Goal: Task Accomplishment & Management: Manage account settings

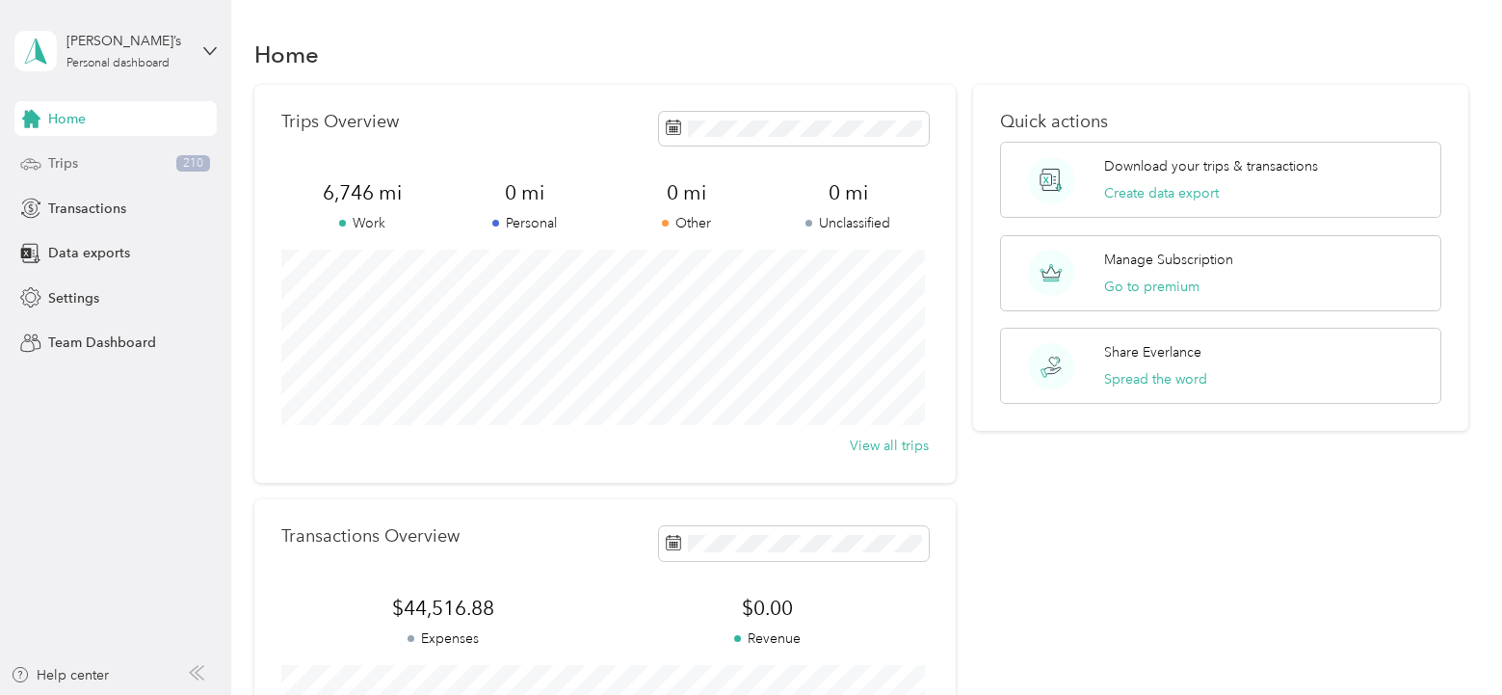
click at [65, 173] on div "Trips 210" at bounding box center [115, 163] width 202 height 35
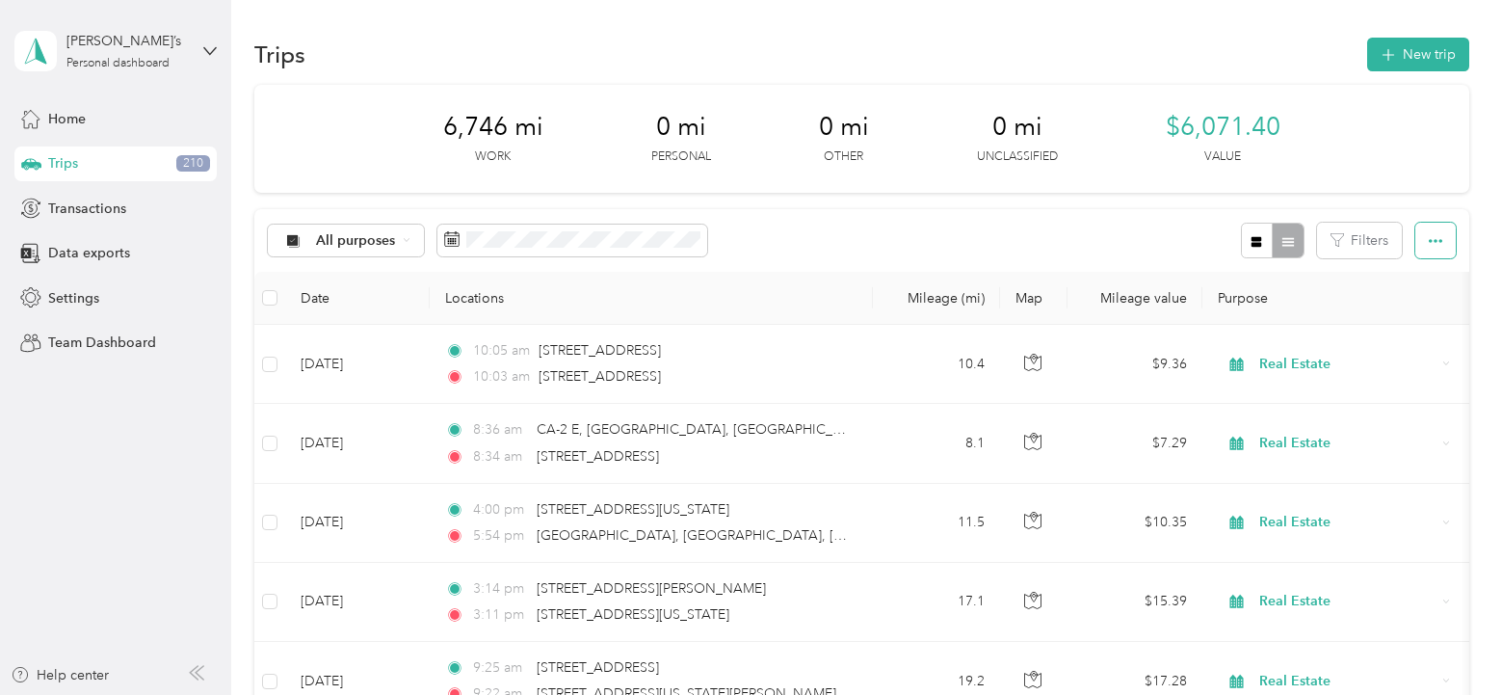
click at [1431, 244] on icon "button" at bounding box center [1435, 240] width 13 height 13
click at [1411, 303] on span "Export" at bounding box center [1402, 311] width 40 height 16
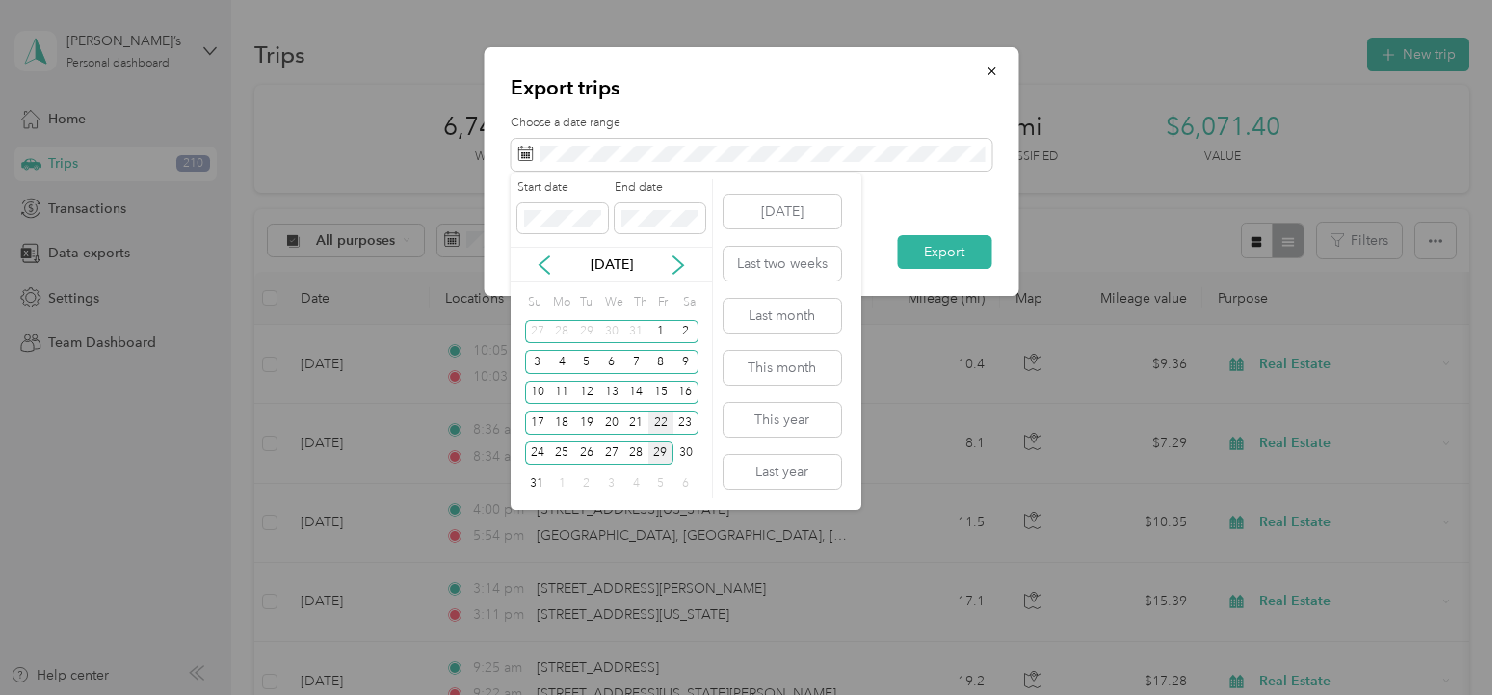
click at [664, 424] on div "22" at bounding box center [660, 422] width 25 height 24
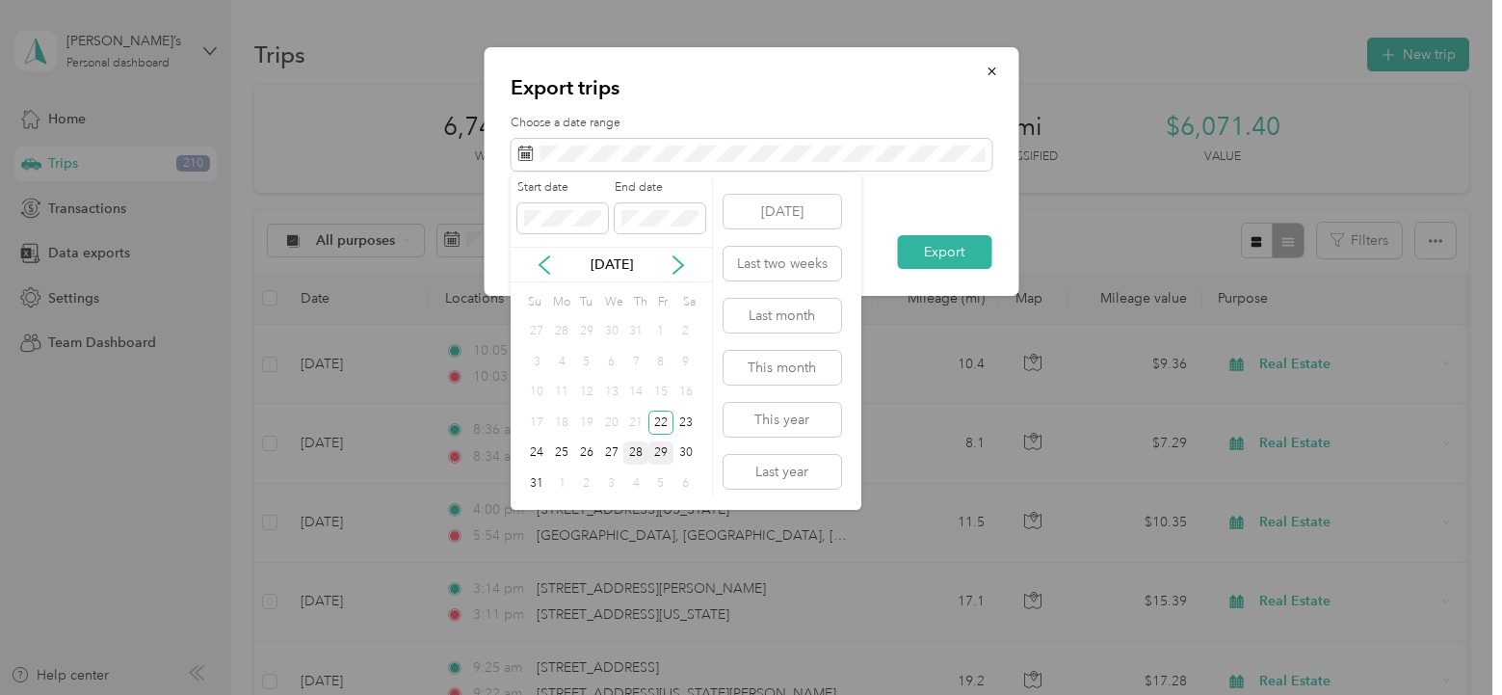
click at [637, 452] on div "28" at bounding box center [635, 453] width 25 height 24
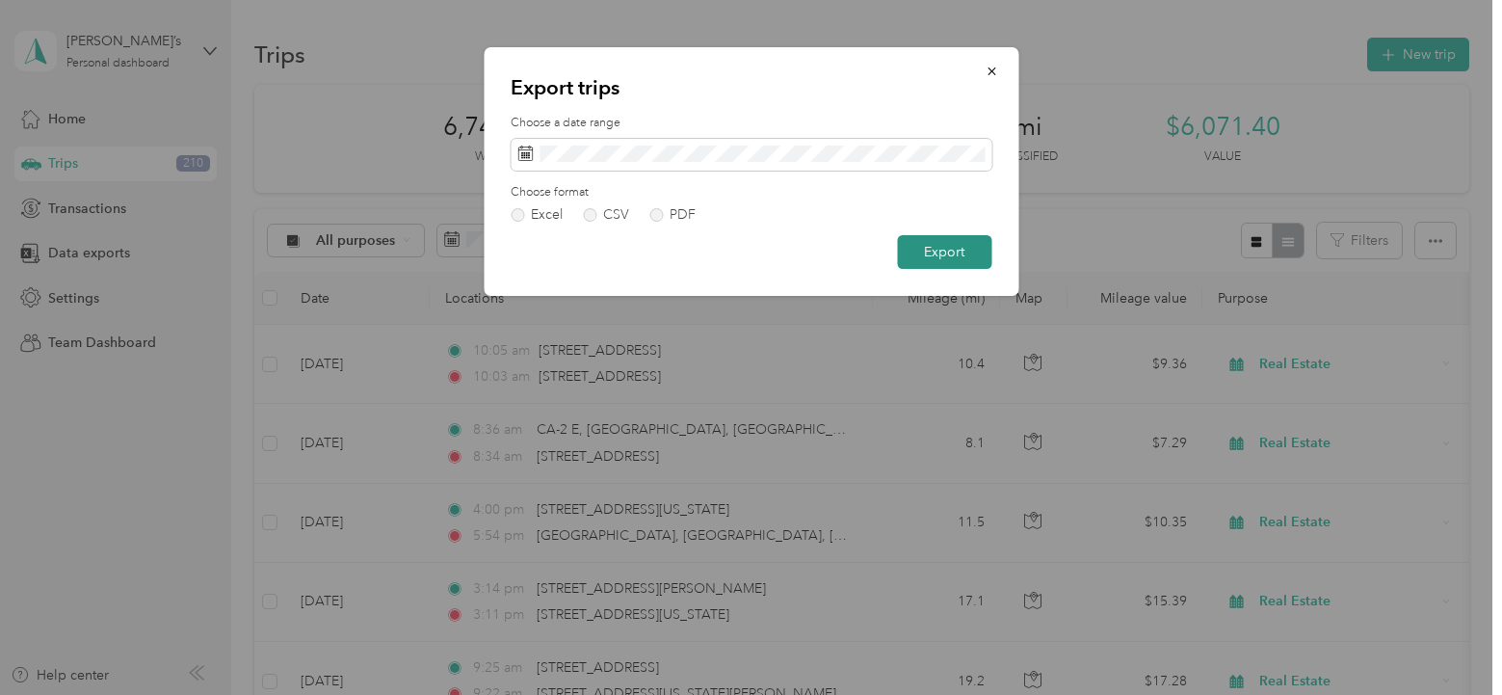
click at [952, 247] on button "Export" at bounding box center [944, 252] width 94 height 34
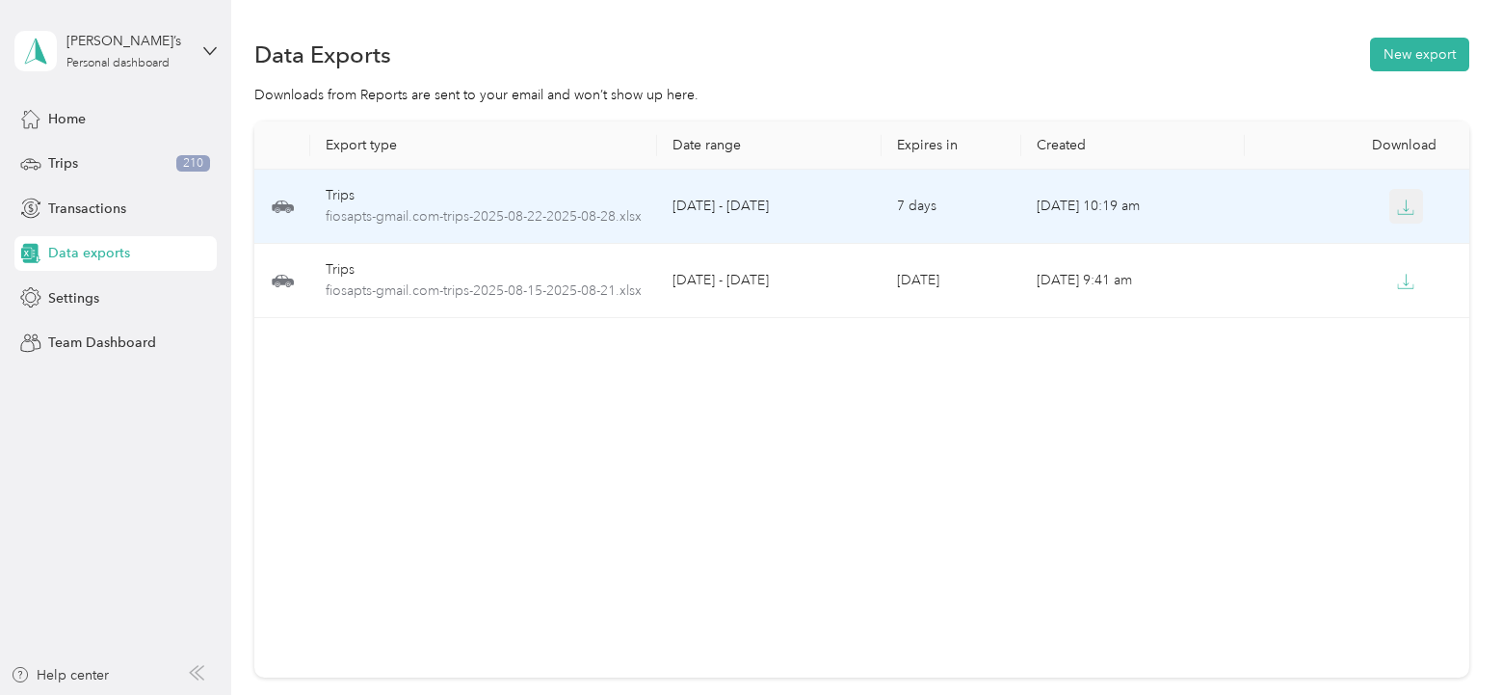
click at [1390, 204] on button "button" at bounding box center [1406, 206] width 35 height 35
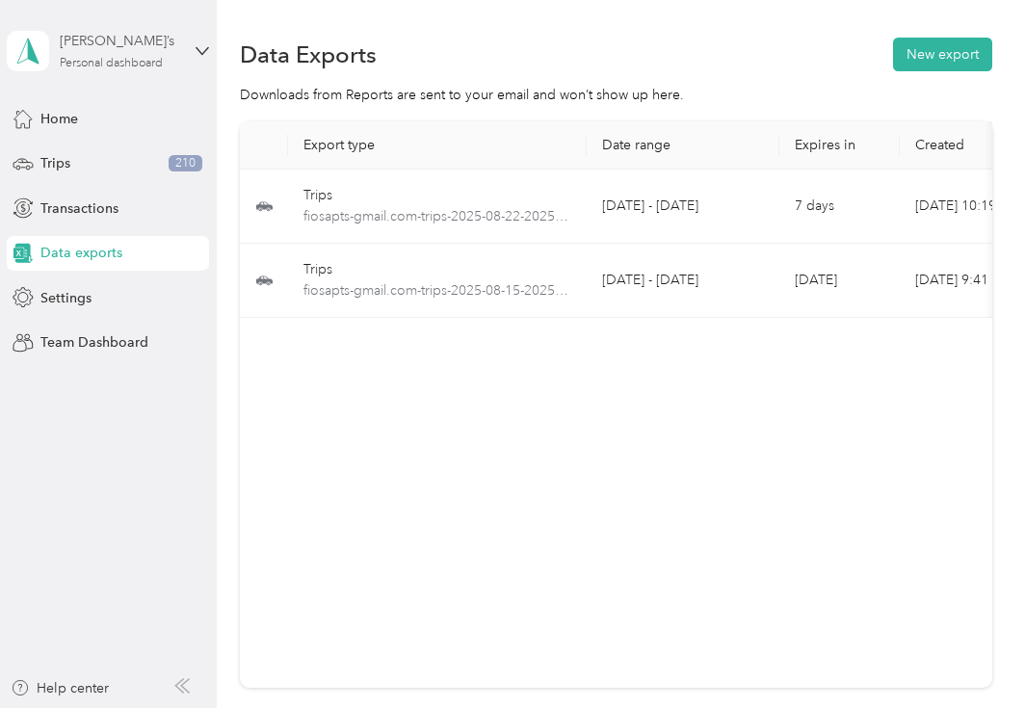
click at [151, 50] on div "[PERSON_NAME]’s" at bounding box center [120, 41] width 120 height 20
click at [52, 171] on div "Log out" at bounding box center [210, 159] width 379 height 34
